Goal: Information Seeking & Learning: Understand process/instructions

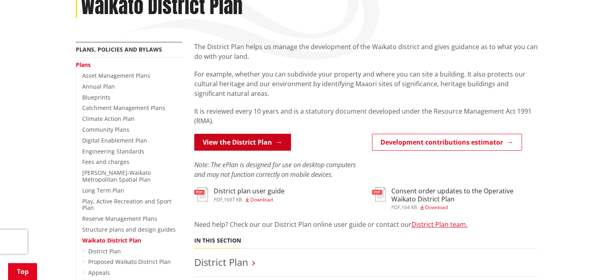
scroll to position [121, 0]
click at [261, 146] on link "View the District Plan" at bounding box center [242, 142] width 97 height 17
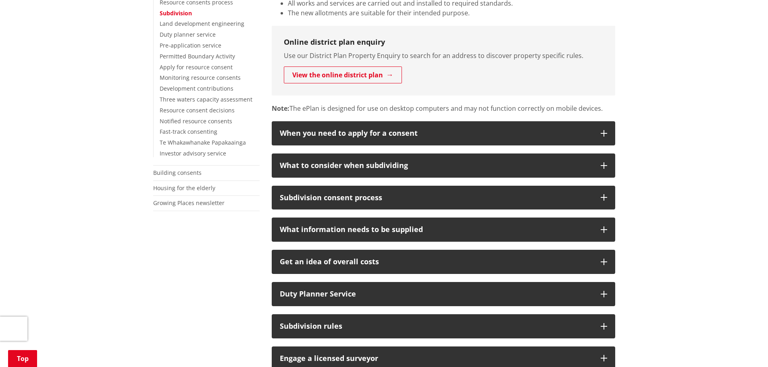
scroll to position [201, 0]
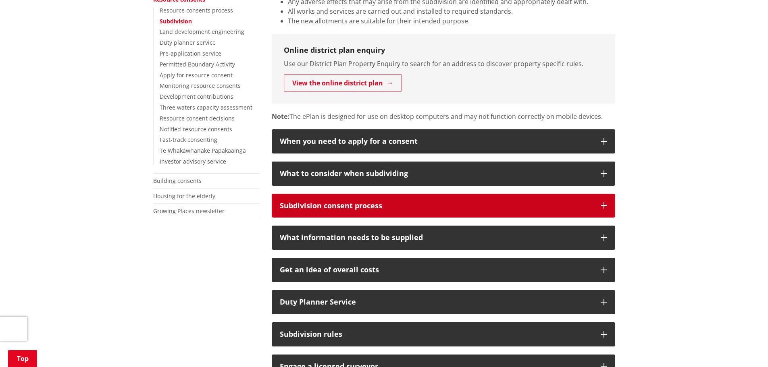
click at [389, 213] on button "Subdivision consent process" at bounding box center [443, 206] width 343 height 24
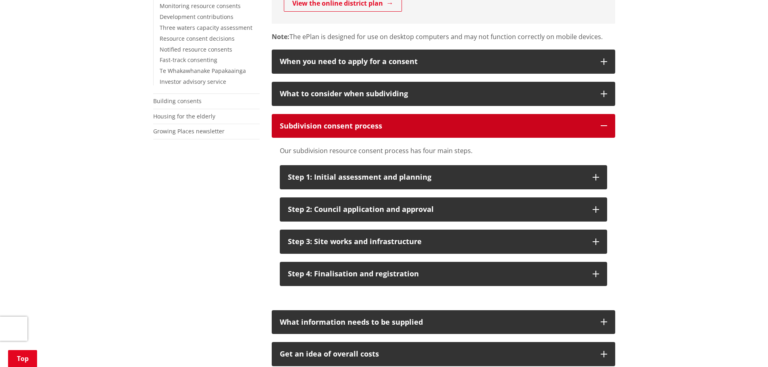
scroll to position [282, 0]
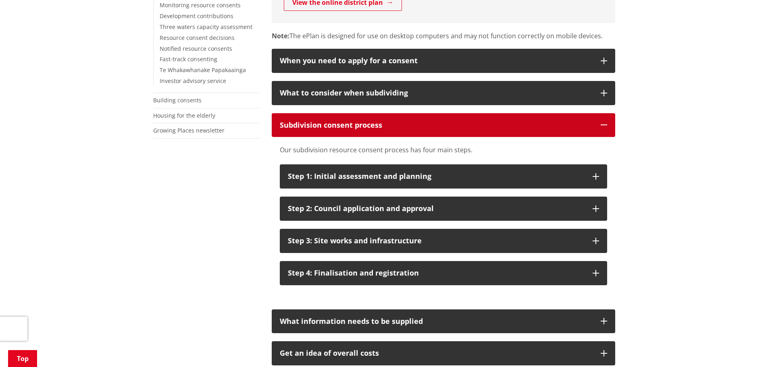
click at [389, 127] on div "Subdivision consent process" at bounding box center [436, 125] width 313 height 8
